Goal: Information Seeking & Learning: Learn about a topic

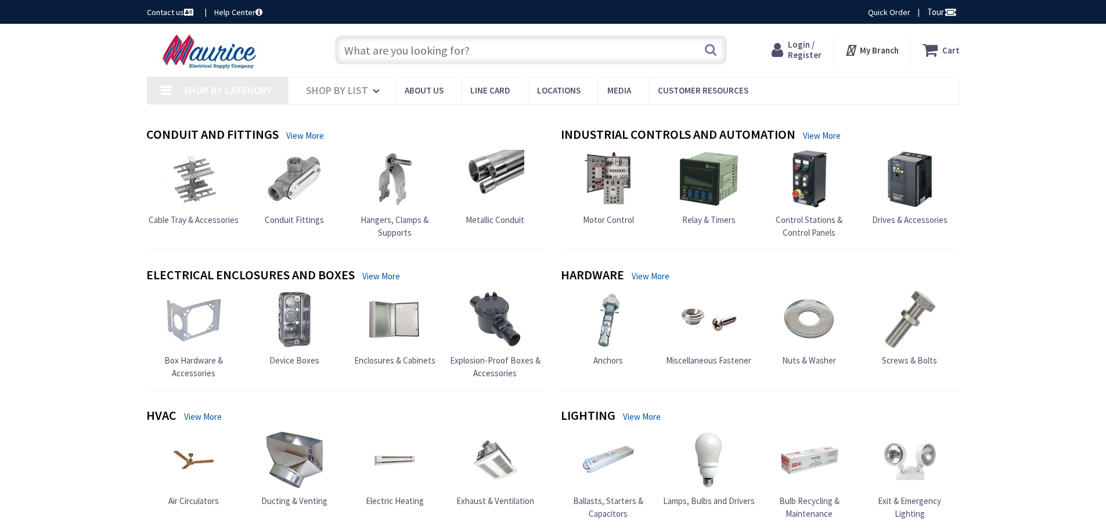
type input "[GEOGRAPHIC_DATA], [GEOGRAPHIC_DATA]"
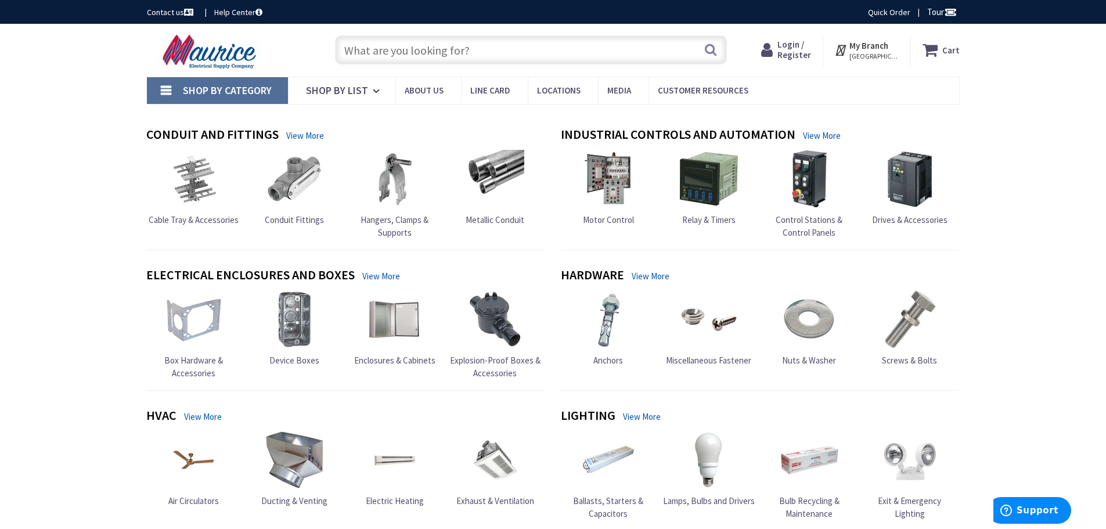
click at [431, 44] on input "text" at bounding box center [531, 49] width 392 height 29
paste input "NEC CODE BOOK"
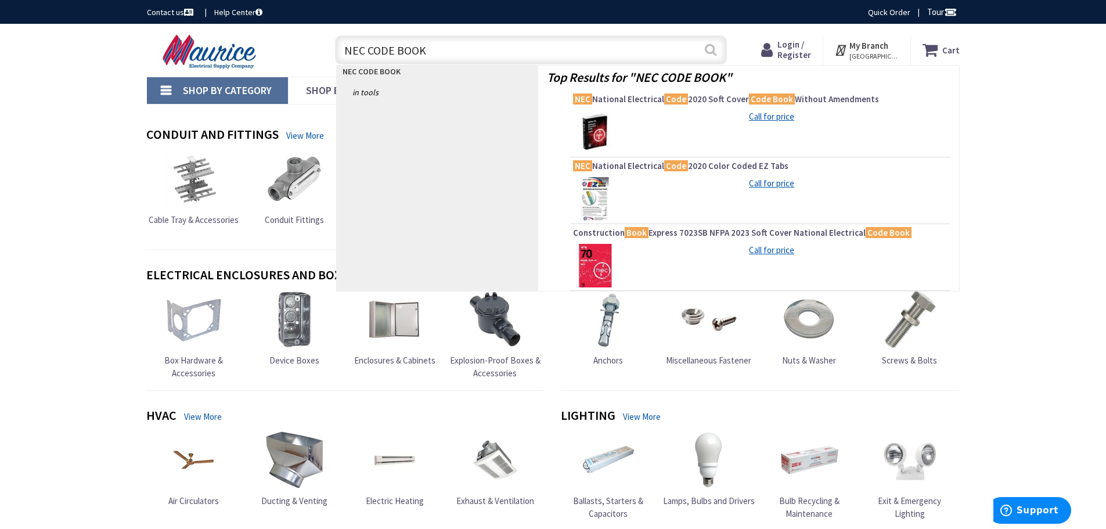
type input "NEC CODE BOOK"
click at [709, 48] on button "Search" at bounding box center [710, 50] width 15 height 26
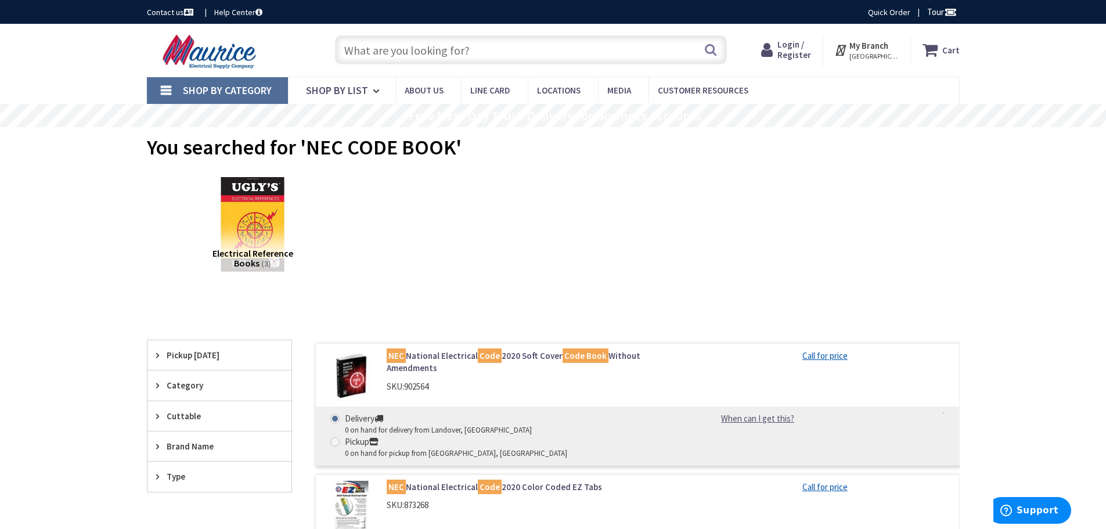
click at [463, 44] on input "text" at bounding box center [531, 49] width 392 height 29
paste input "NFPA 70E"
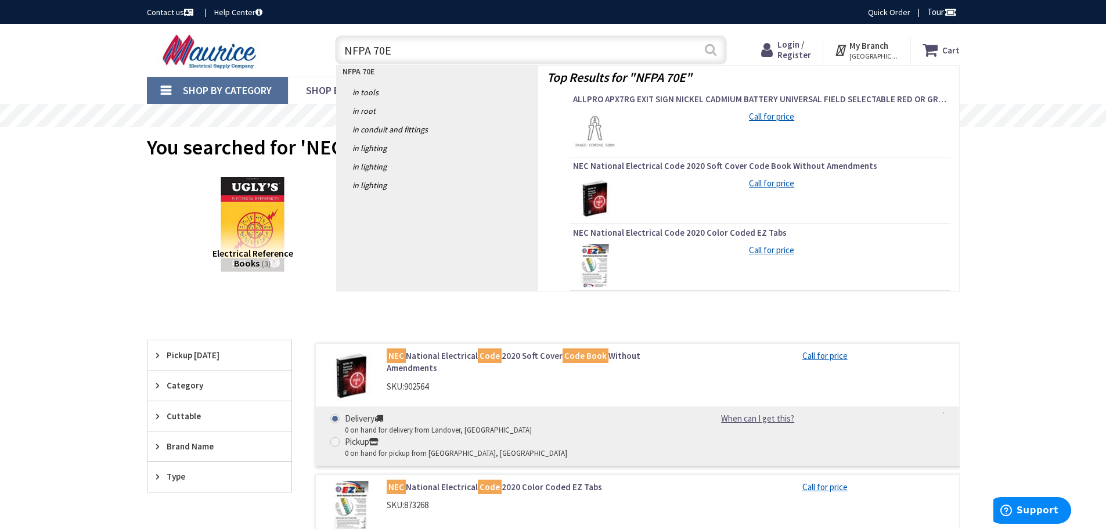
type input "NFPA 70E"
click at [710, 49] on button "Search" at bounding box center [710, 50] width 15 height 26
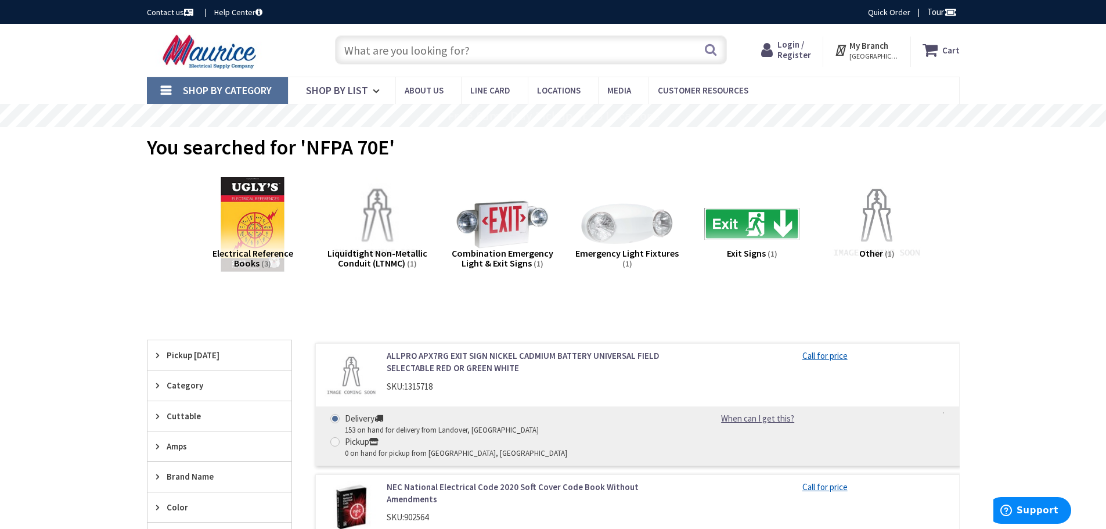
click at [408, 55] on input "text" at bounding box center [531, 49] width 392 height 29
paste input "NFPA 70E"
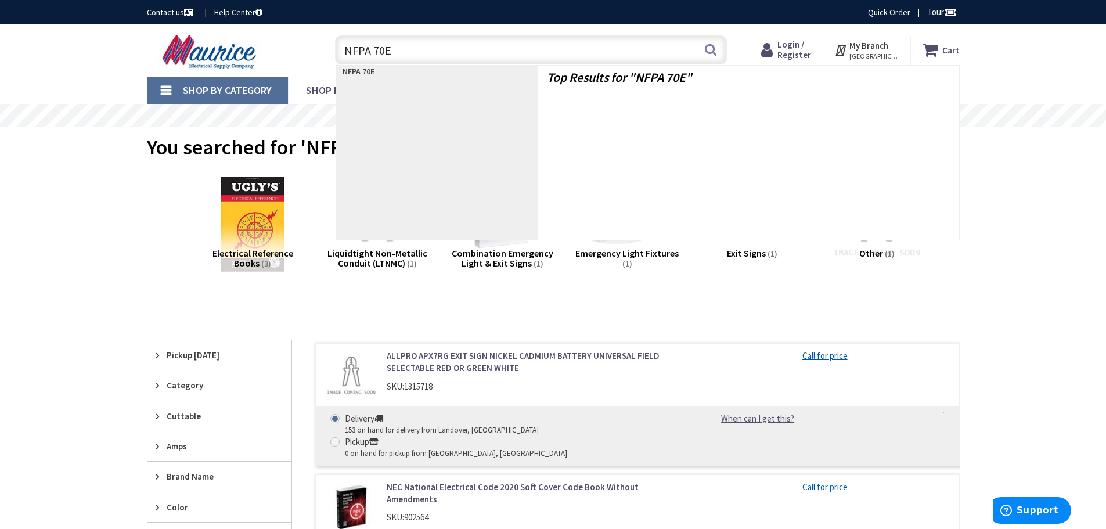
click at [376, 50] on input "NFPA 70E" at bounding box center [531, 49] width 392 height 29
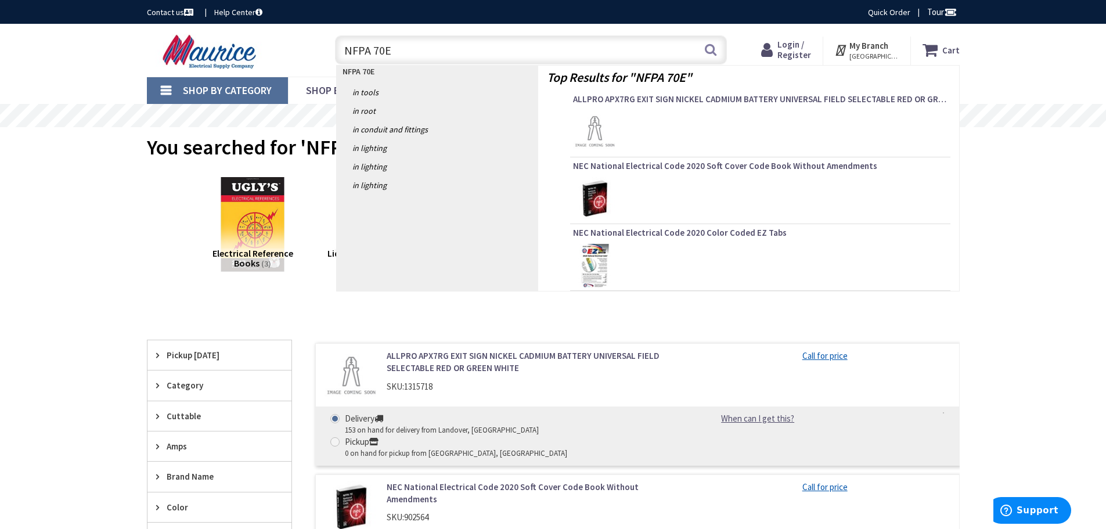
click at [380, 50] on input "NFPA 70E" at bounding box center [531, 49] width 392 height 29
type input "NFPA"
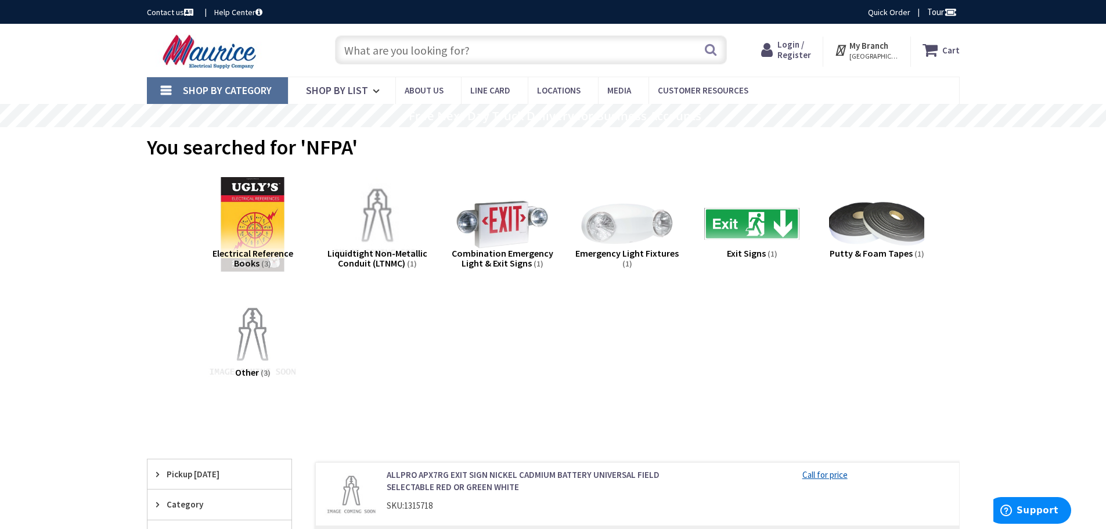
click at [272, 256] on span "Electrical Reference Books" at bounding box center [253, 258] width 81 height 22
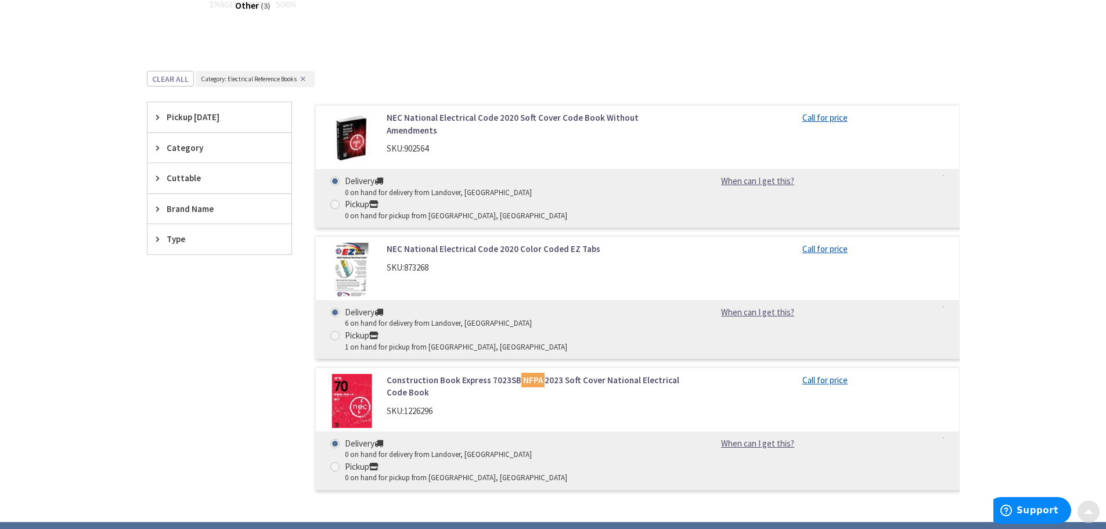
scroll to position [438, 0]
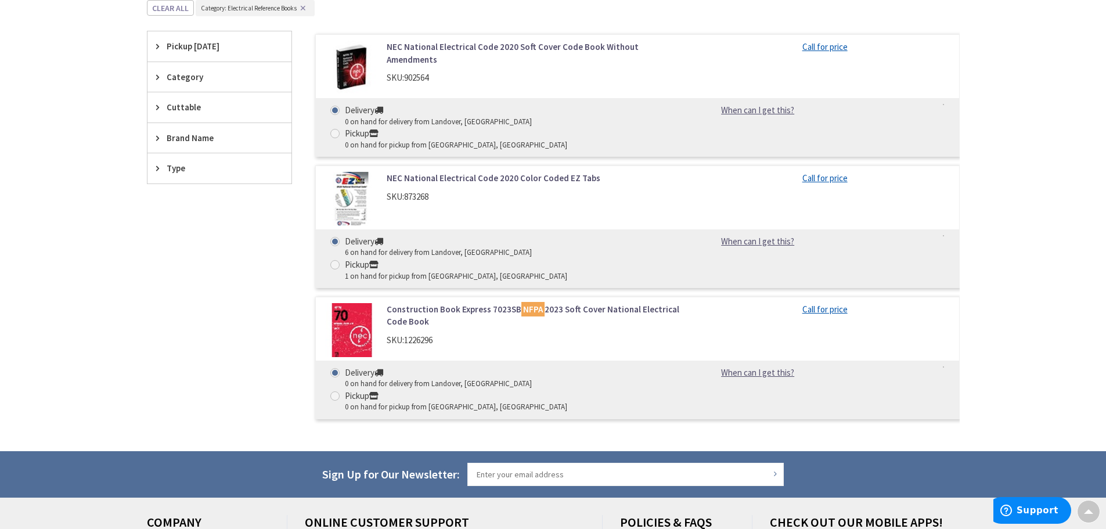
click at [496, 303] on link "Construction Book Express 7023SB NFPA 2023 Soft Cover National Electrical Code …" at bounding box center [535, 315] width 296 height 25
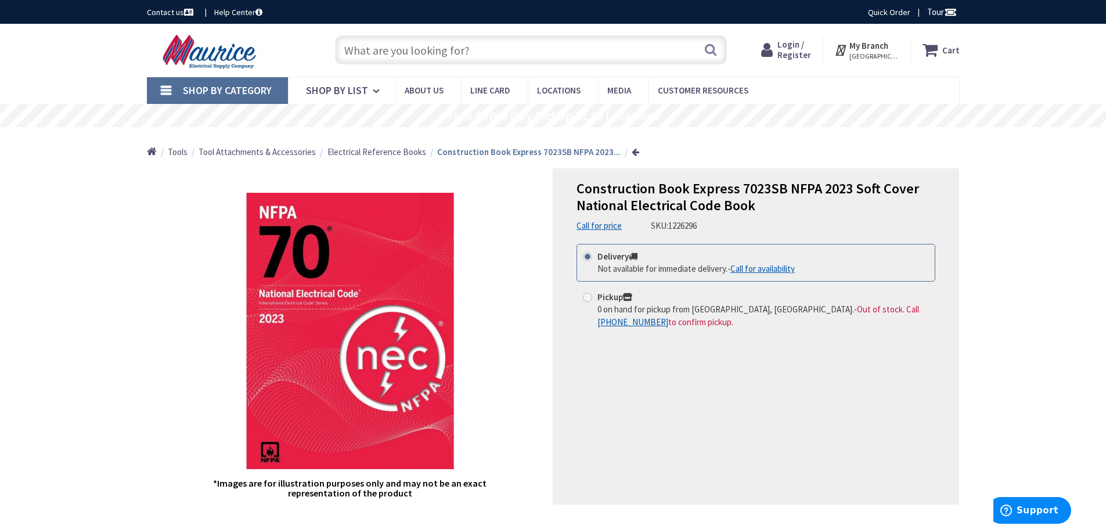
click at [526, 222] on div "*Images are for illustration purposes only and may not be an exact representati…" at bounding box center [350, 336] width 406 height 336
click at [405, 152] on span "Electrical Reference Books" at bounding box center [377, 151] width 99 height 11
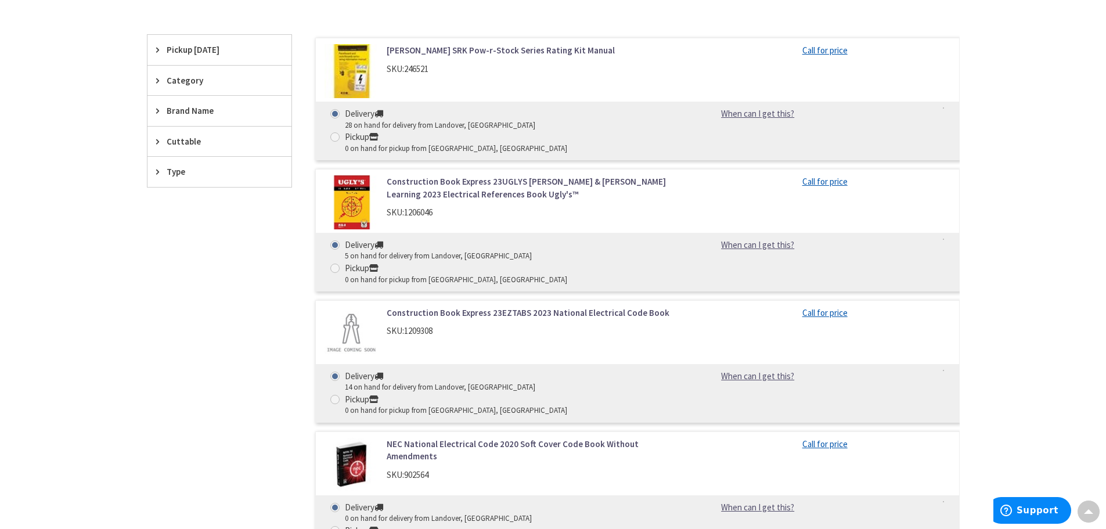
scroll to position [348, 0]
click at [582, 436] on link "NEC National Electrical Code 2020 Soft Cover Code Book Without Amendments" at bounding box center [535, 448] width 296 height 25
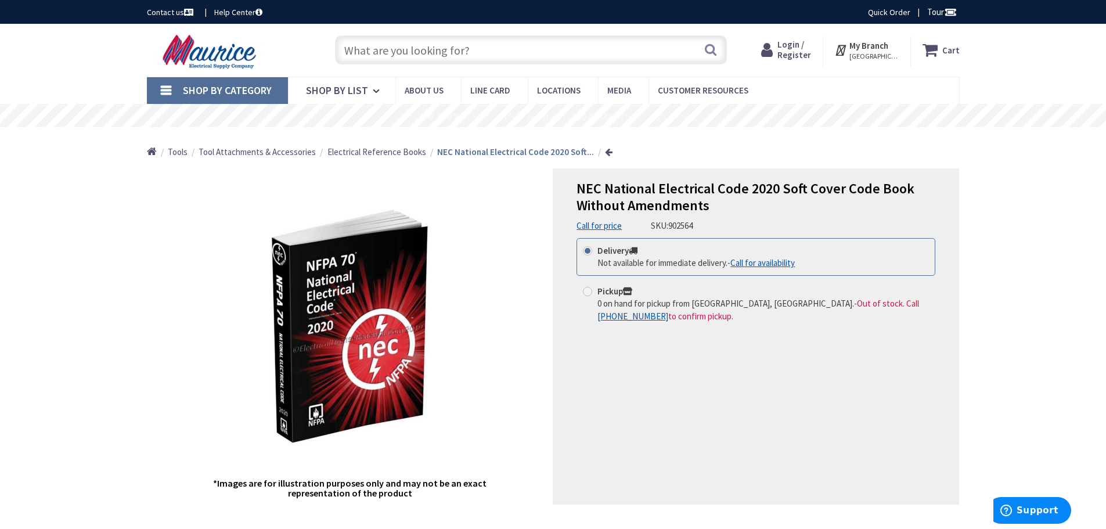
click at [409, 153] on span "Electrical Reference Books" at bounding box center [377, 151] width 99 height 11
